Goal: Task Accomplishment & Management: Complete application form

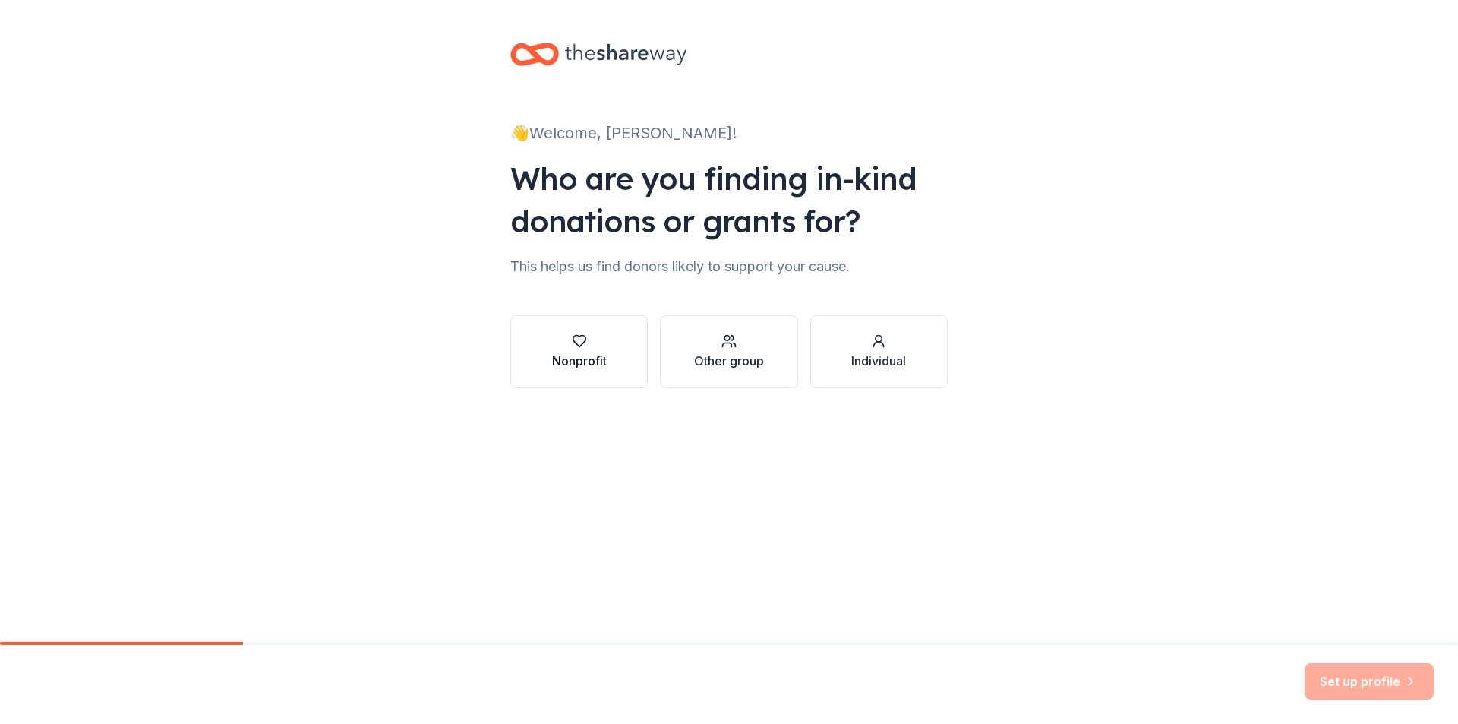
click at [579, 352] on div "Nonprofit" at bounding box center [579, 361] width 55 height 18
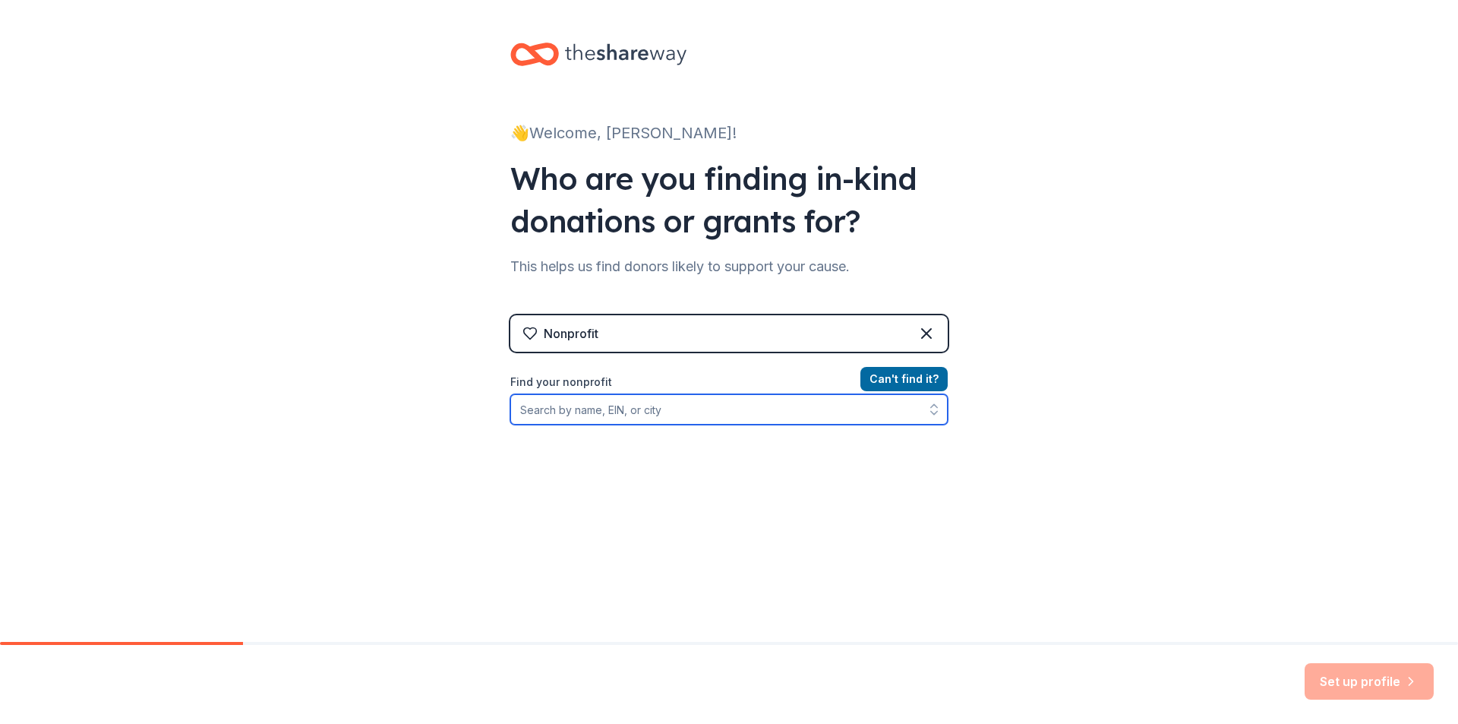
click at [559, 424] on input "Find your nonprofit" at bounding box center [729, 409] width 438 height 30
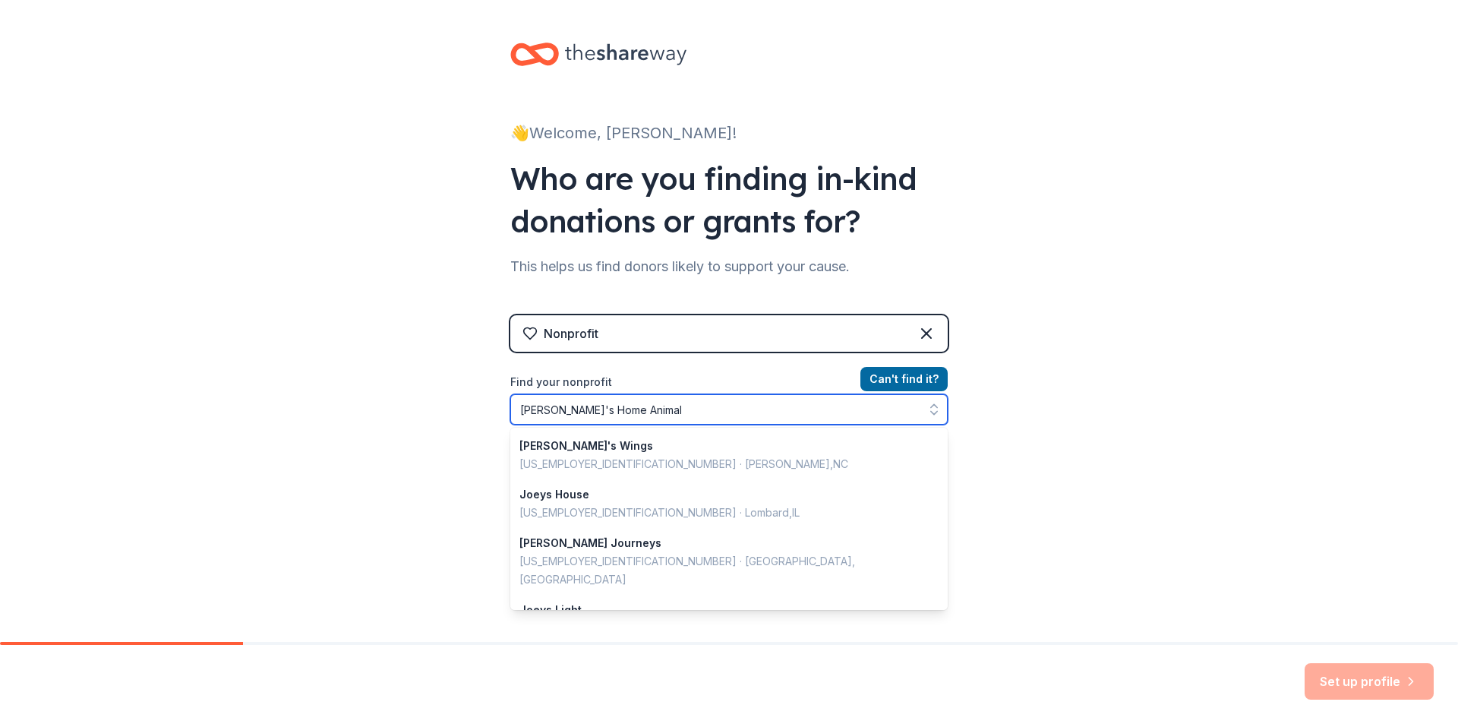
type input "[PERSON_NAME]'s Home Animal"
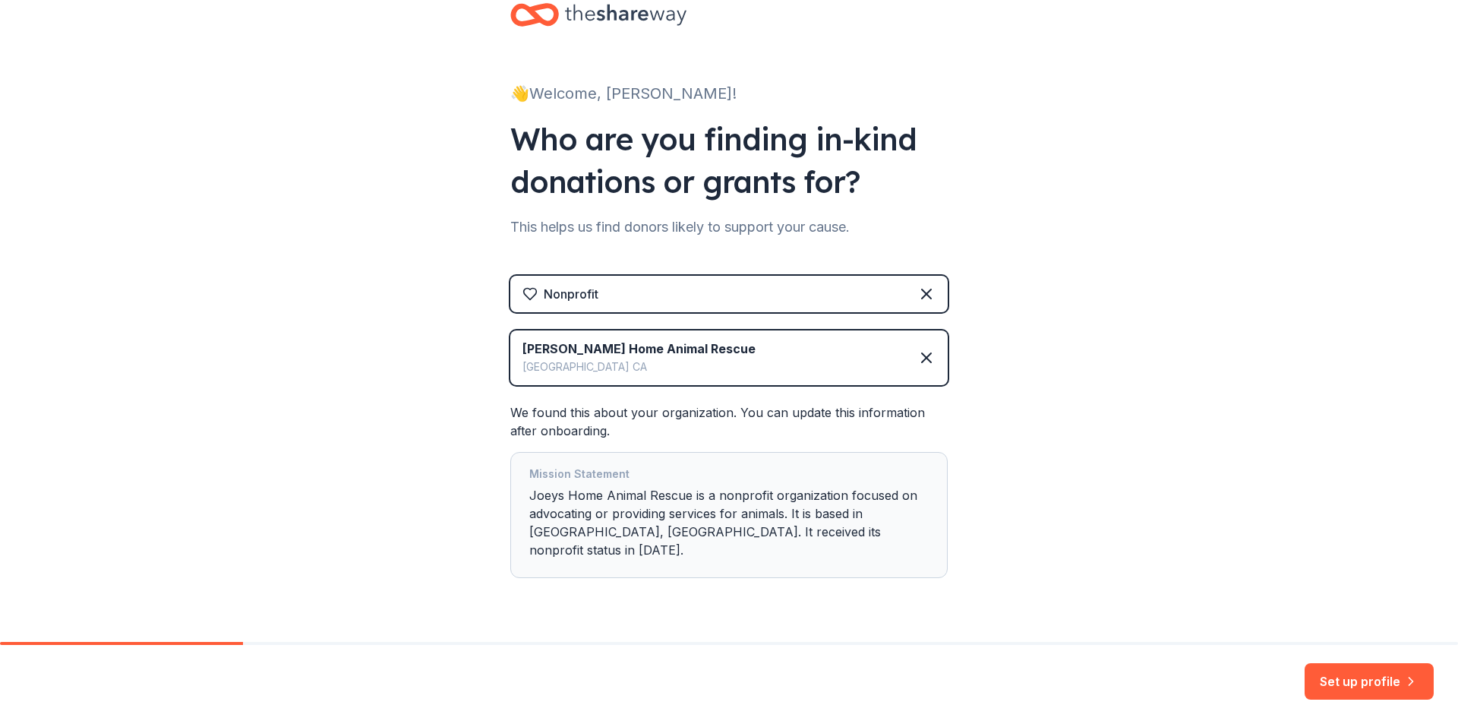
scroll to position [61, 0]
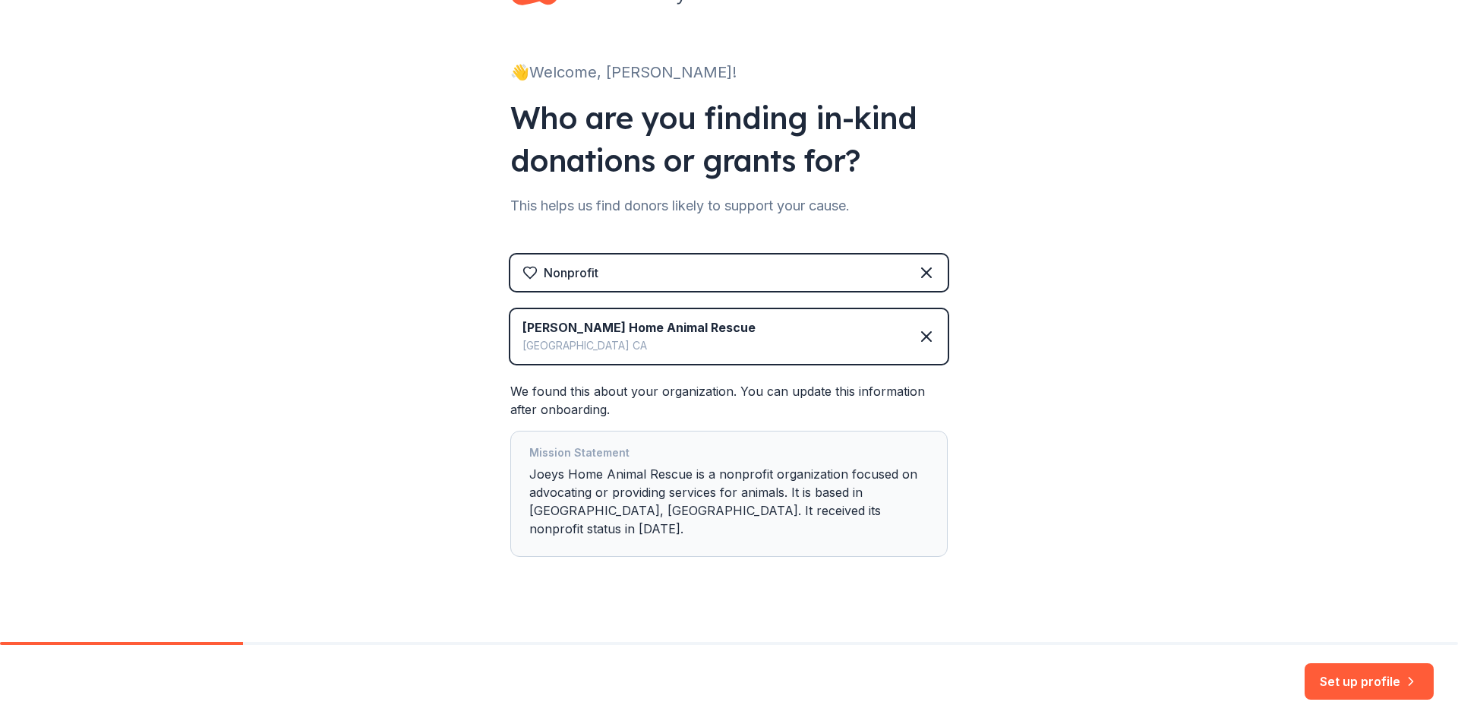
click at [785, 494] on div "Mission Statement [PERSON_NAME] Home Animal Rescue is a nonprofit organization …" at bounding box center [729, 494] width 400 height 100
click at [785, 488] on div "Mission Statement [PERSON_NAME] Home Animal Rescue is a nonprofit organization …" at bounding box center [729, 494] width 400 height 100
click at [814, 511] on div "Mission Statement [PERSON_NAME] Home Animal Rescue is a nonprofit organization …" at bounding box center [729, 494] width 400 height 100
click at [814, 509] on div "Mission Statement [PERSON_NAME] Home Animal Rescue is a nonprofit organization …" at bounding box center [729, 494] width 400 height 100
click at [828, 515] on div "Mission Statement [PERSON_NAME] Home Animal Rescue is a nonprofit organization …" at bounding box center [729, 494] width 400 height 100
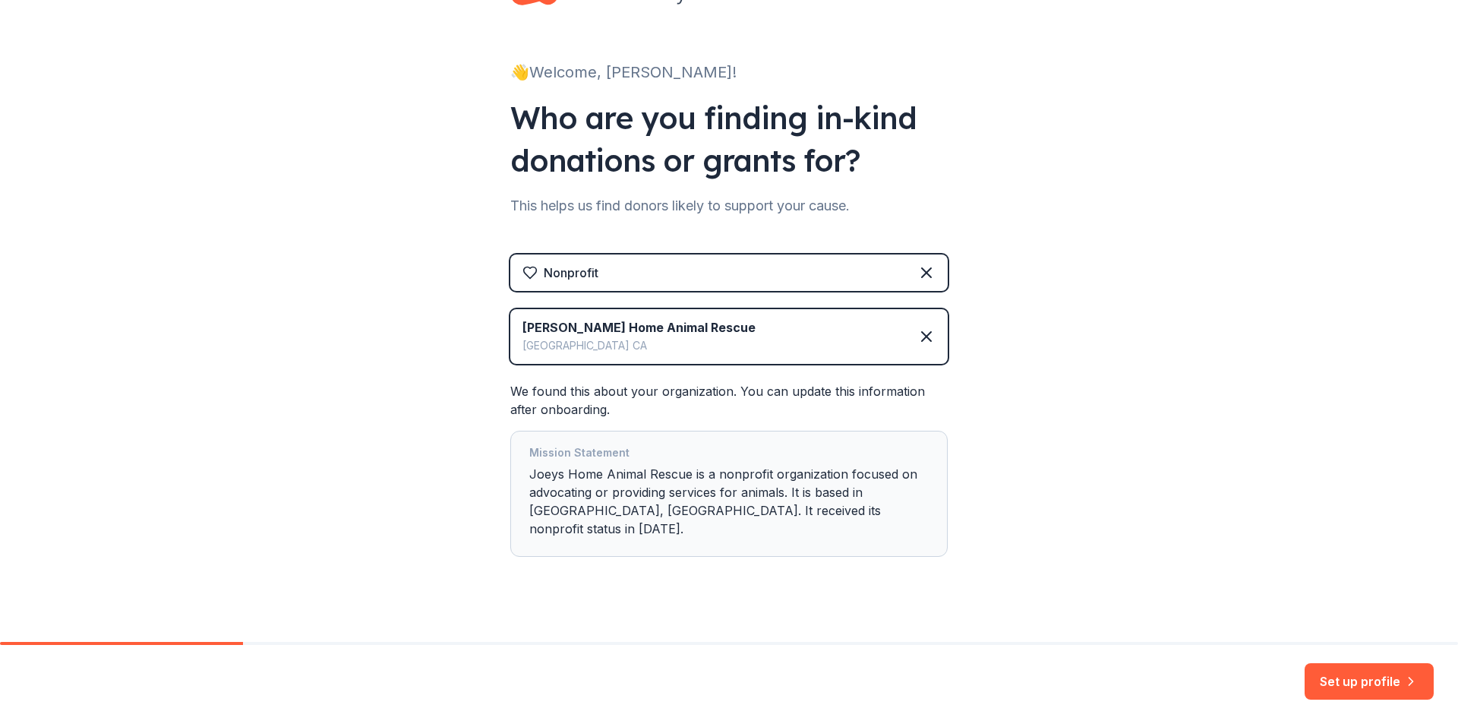
click at [604, 493] on div "Mission Statement [PERSON_NAME] Home Animal Rescue is a nonprofit organization …" at bounding box center [729, 494] width 400 height 100
click at [609, 479] on div "Mission Statement [PERSON_NAME] Home Animal Rescue is a nonprofit organization …" at bounding box center [729, 494] width 400 height 100
click at [1356, 684] on button "Set up profile" at bounding box center [1369, 681] width 129 height 36
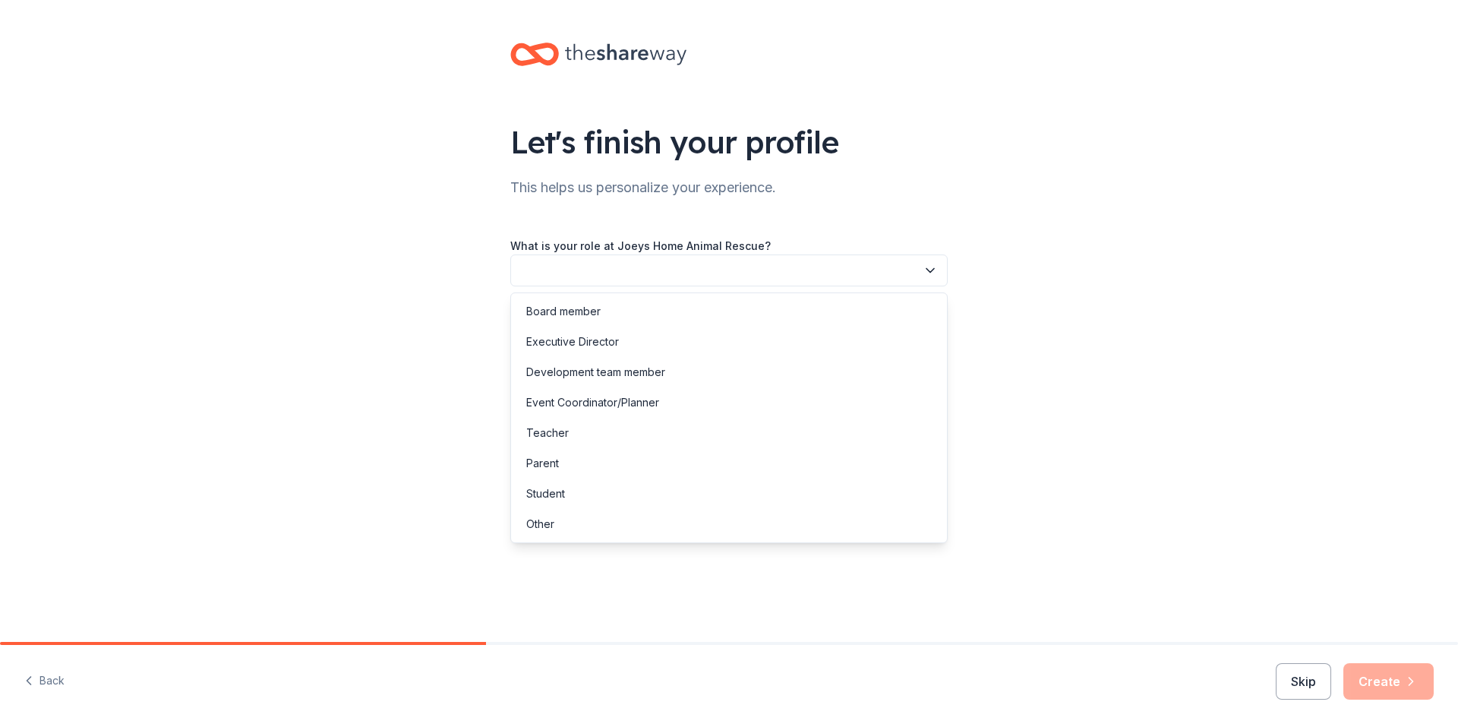
click at [589, 268] on button "button" at bounding box center [729, 270] width 438 height 32
click at [586, 305] on div "Board member" at bounding box center [563, 311] width 74 height 18
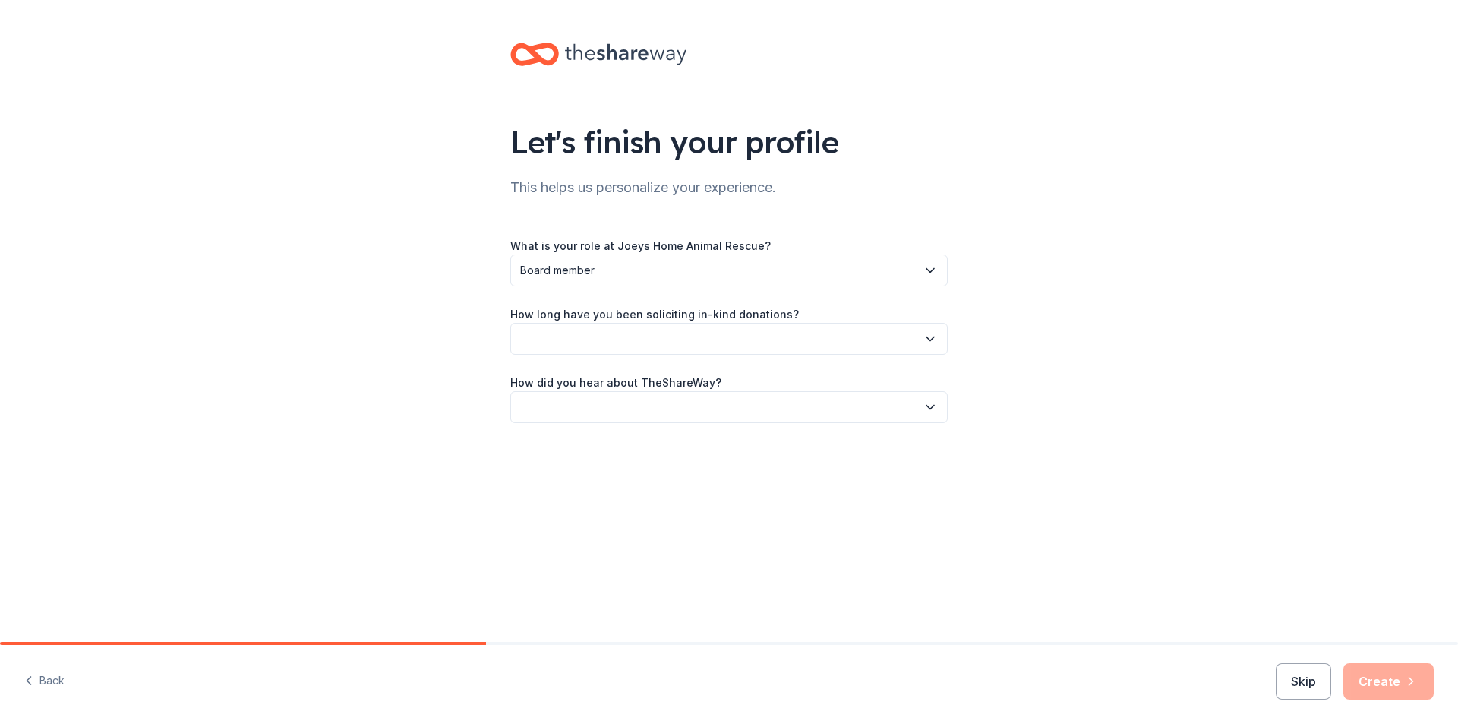
click at [572, 335] on button "button" at bounding box center [729, 339] width 438 height 32
click at [574, 413] on div "1 to 2 years" at bounding box center [554, 410] width 57 height 18
click at [571, 403] on button "button" at bounding box center [729, 407] width 438 height 32
click at [568, 445] on div "Friend or colleague" at bounding box center [575, 448] width 99 height 18
click at [1386, 675] on button "Create" at bounding box center [1389, 681] width 90 height 36
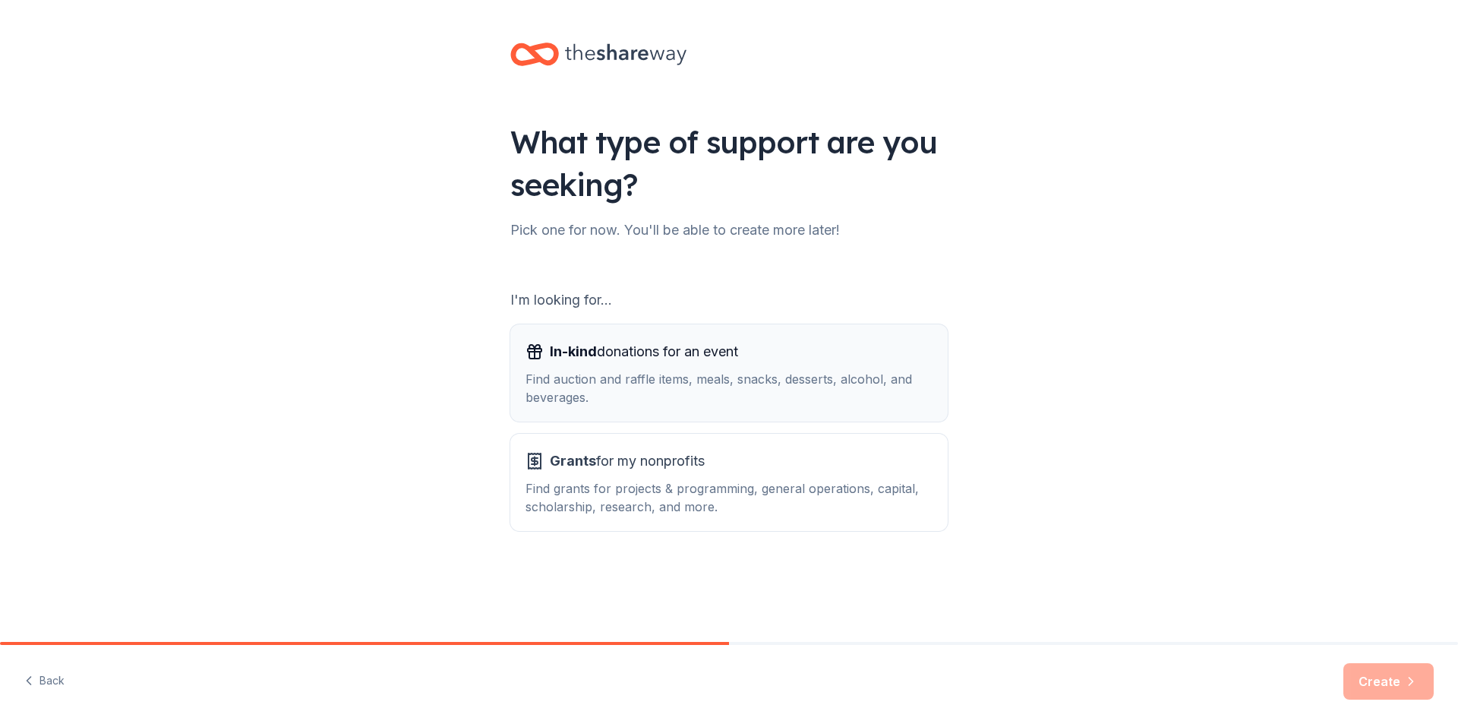
click at [640, 377] on div "Find auction and raffle items, meals, snacks, desserts, alcohol, and beverages." at bounding box center [729, 388] width 407 height 36
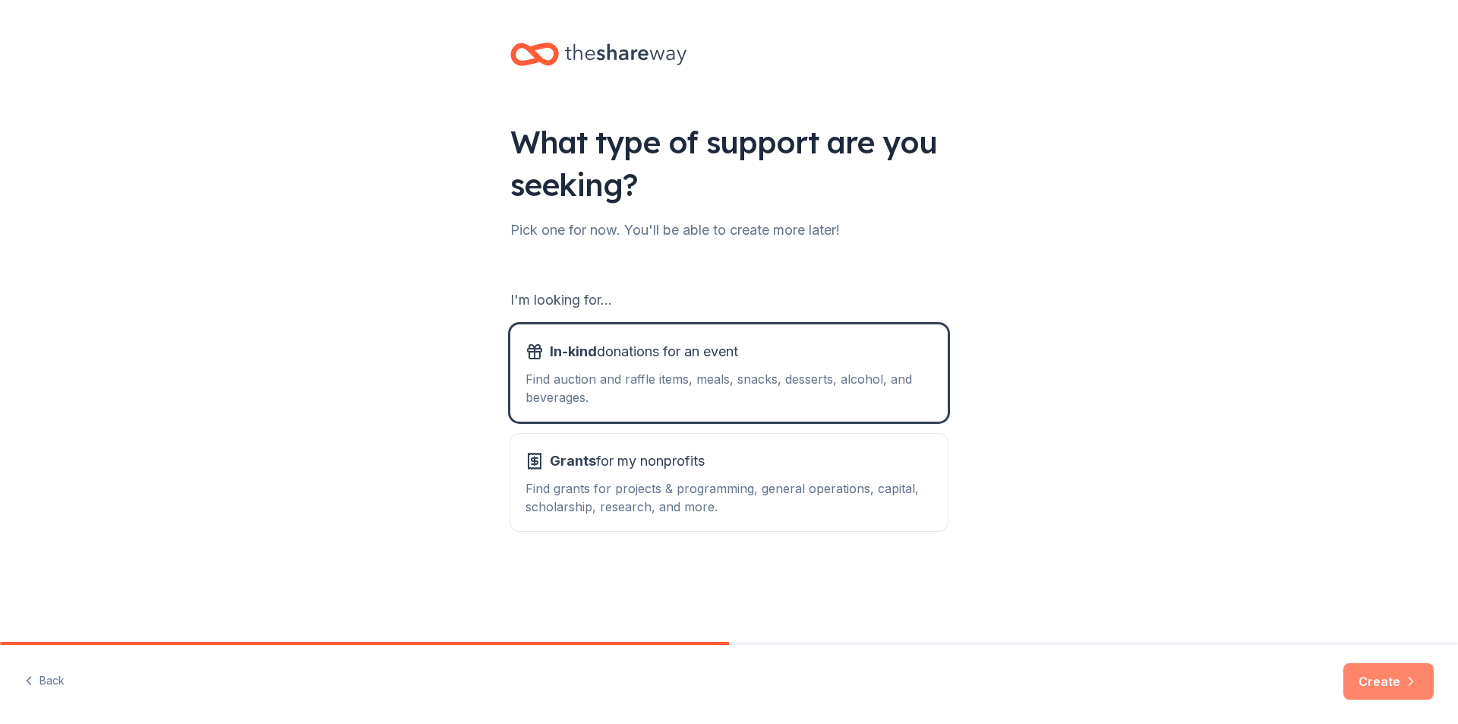
click at [1374, 683] on button "Create" at bounding box center [1389, 681] width 90 height 36
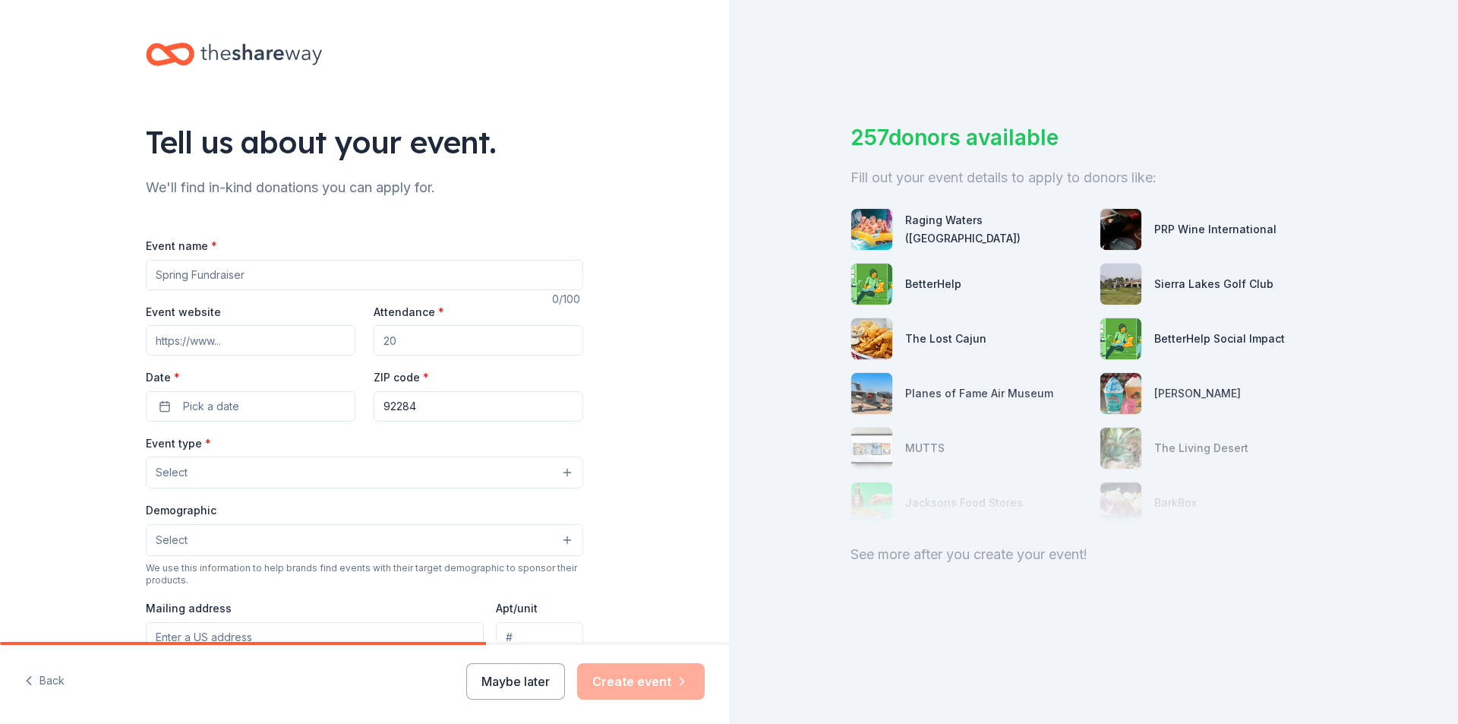
click at [165, 272] on input "Event name *" at bounding box center [365, 275] width 438 height 30
type input "[PERSON_NAME]'s Home Animal Rescue Hoe Down at Red Dog Saloon"
click at [199, 339] on input "Event website" at bounding box center [251, 340] width 210 height 30
click at [166, 339] on input "Event website" at bounding box center [251, 340] width 210 height 30
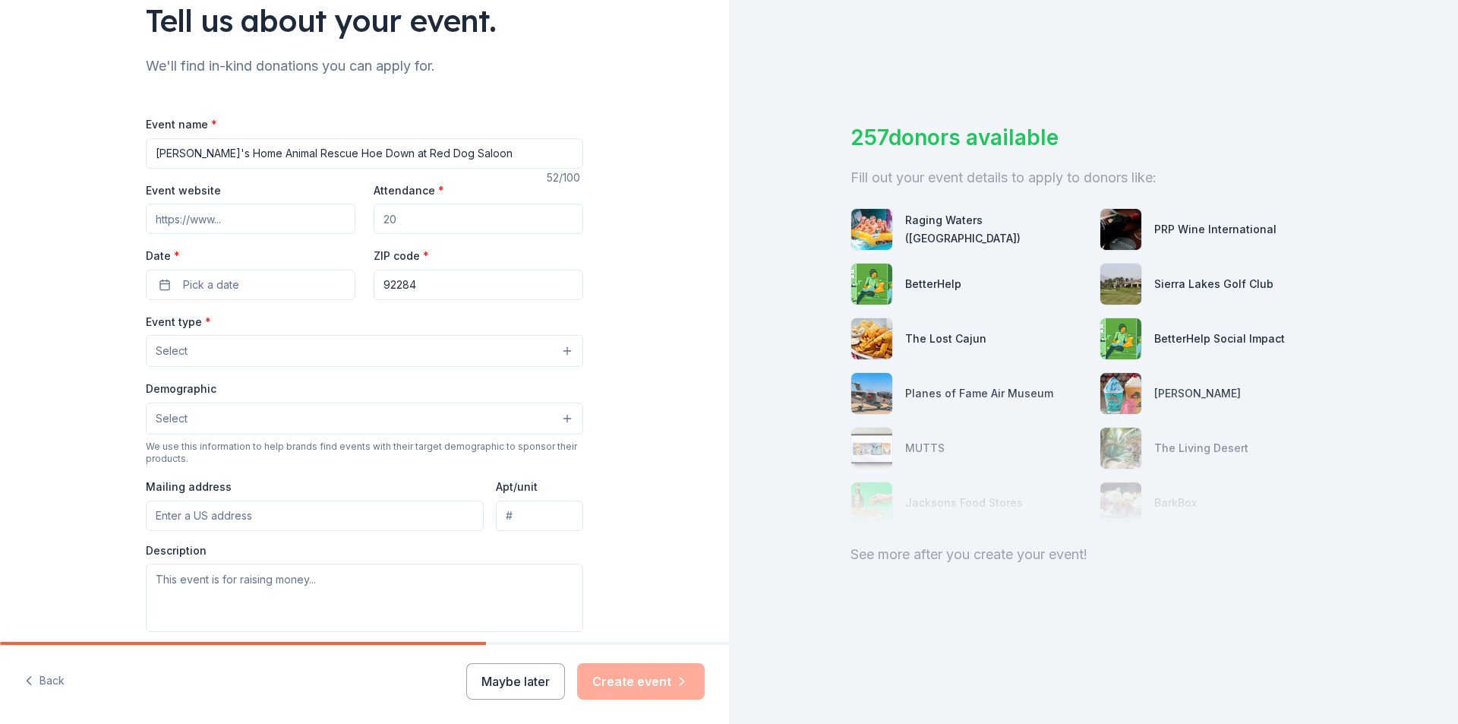
scroll to position [228, 0]
